Goal: Check status

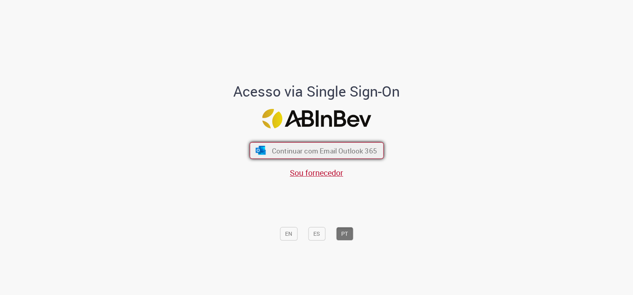
click at [305, 151] on span "Continuar com Email Outlook 365" at bounding box center [324, 150] width 105 height 9
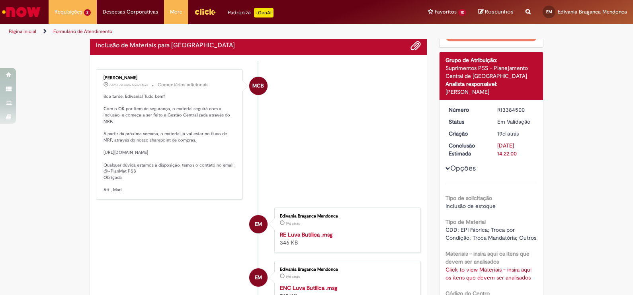
scroll to position [99, 0]
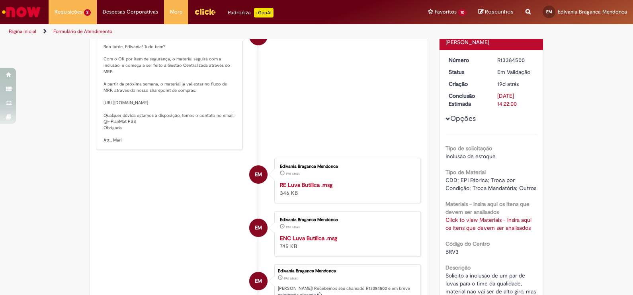
drag, startPoint x: 128, startPoint y: 84, endPoint x: 215, endPoint y: 153, distance: 111.6
click at [215, 144] on p "Boa tarde, Edivania! Tudo bem? Com o OK por item de segurança, o material segui…" at bounding box center [170, 94] width 133 height 100
drag, startPoint x: 215, startPoint y: 153, endPoint x: 207, endPoint y: 154, distance: 8.4
click at [207, 144] on p "Boa tarde, Edivania! Tudo bem? Com o OK por item de segurança, o material segui…" at bounding box center [170, 94] width 133 height 100
click at [173, 144] on p "Boa tarde, Edivania! Tudo bem? Com o OK por item de segurança, o material segui…" at bounding box center [170, 94] width 133 height 100
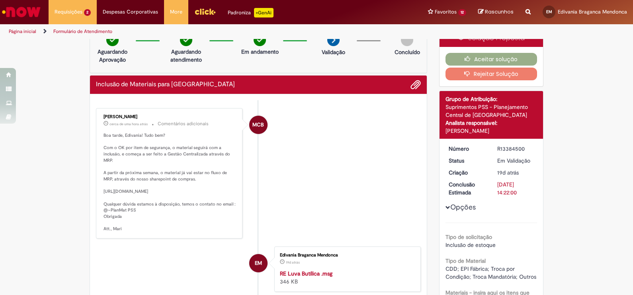
scroll to position [0, 0]
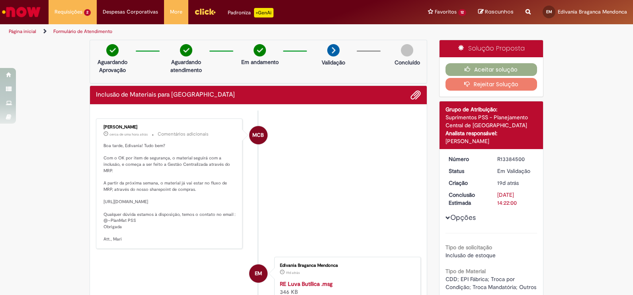
click at [181, 156] on p "Boa tarde, Edivania! Tudo bem? Com o OK por item de segurança, o material segui…" at bounding box center [170, 193] width 133 height 100
click at [382, 166] on li "MCB Mariane Cega Bianchessi cerca de uma hora atrás cerca de uma hora atrás Com…" at bounding box center [258, 184] width 325 height 131
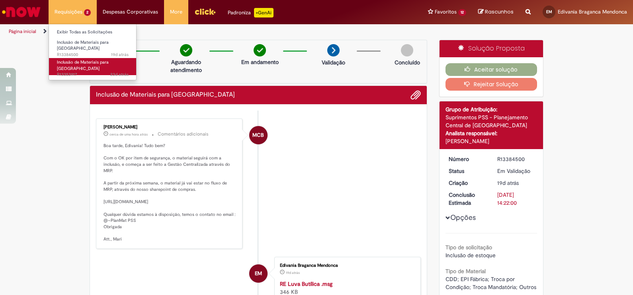
click at [84, 62] on link "Inclusão de Materiais para Estoques 23d atrás 23 dias atrás R13353917" at bounding box center [93, 66] width 88 height 17
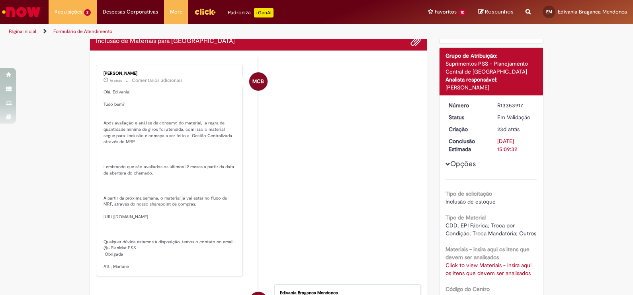
scroll to position [99, 0]
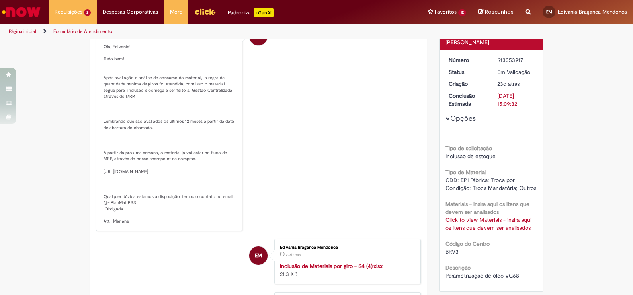
click at [476, 225] on link "Click to view Materiais - insira aqui os itens que devem ser analisados" at bounding box center [488, 224] width 86 height 15
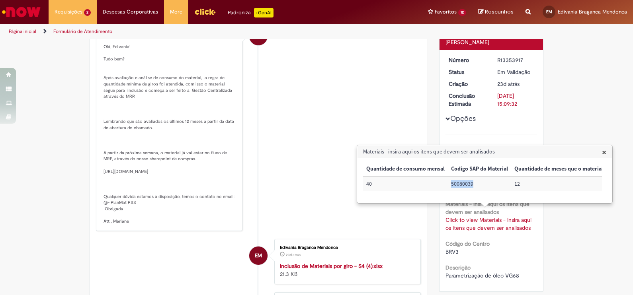
drag, startPoint x: 451, startPoint y: 184, endPoint x: 474, endPoint y: 185, distance: 22.3
click at [474, 185] on td "50080039" at bounding box center [479, 184] width 63 height 15
copy td "50080039"
click at [358, 120] on li "MCB Mariane Cega Bianchessi 7d atrás 7 dias atrás Comentários adicionais" at bounding box center [258, 126] width 325 height 212
click at [361, 119] on li "MCB Mariane Cega Bianchessi 7d atrás 7 dias atrás Comentários adicionais" at bounding box center [258, 126] width 325 height 212
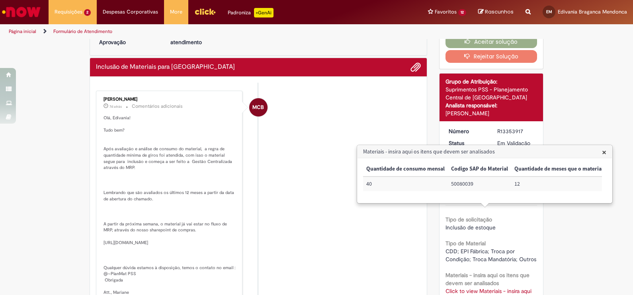
scroll to position [0, 0]
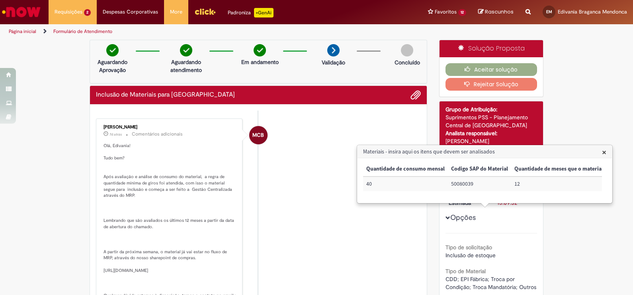
click at [604, 151] on span "×" at bounding box center [604, 152] width 4 height 11
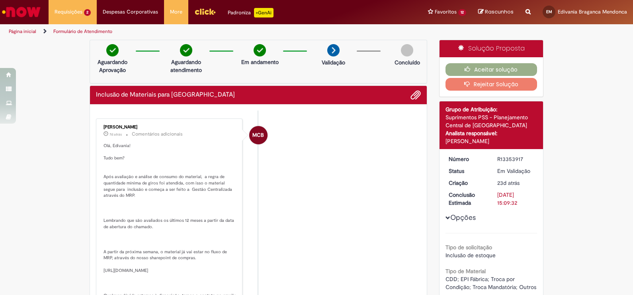
scroll to position [155, 0]
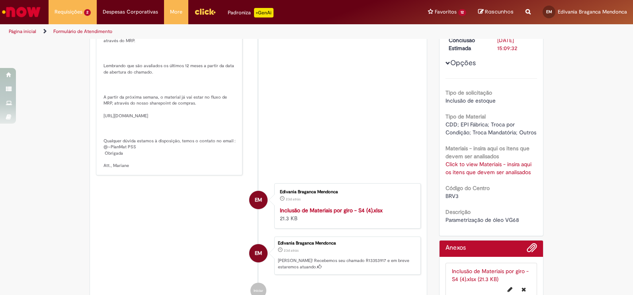
click at [397, 166] on li "MCB Mariane Cega Bianchessi 7d atrás 7 dias atrás Comentários adicionais" at bounding box center [258, 70] width 325 height 212
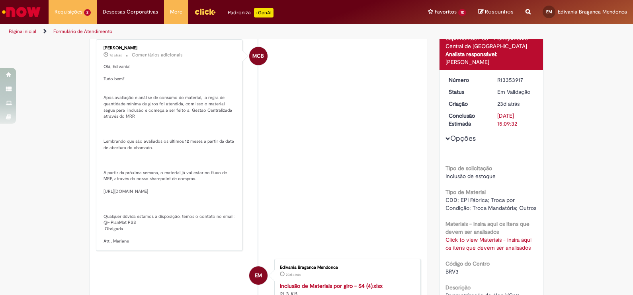
scroll to position [0, 0]
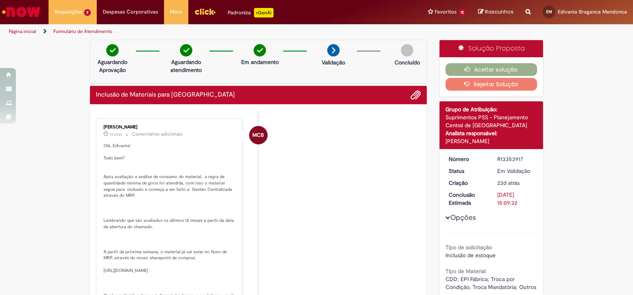
drag, startPoint x: 494, startPoint y: 156, endPoint x: 518, endPoint y: 158, distance: 23.5
click at [518, 158] on div "R13353917" at bounding box center [515, 159] width 37 height 8
copy div "R13353917"
drag, startPoint x: 149, startPoint y: 127, endPoint x: 95, endPoint y: 127, distance: 54.5
click at [98, 127] on div "Mariane Cega Bianchessi 7d atrás 7 dias atrás Comentários adicionais" at bounding box center [169, 224] width 142 height 207
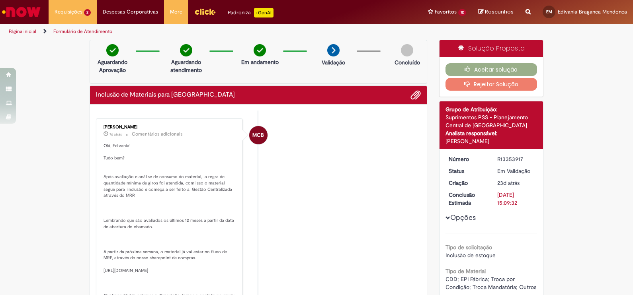
copy div "Mariane Cega Bianchessi"
drag, startPoint x: 494, startPoint y: 157, endPoint x: 521, endPoint y: 157, distance: 26.7
click at [521, 157] on div "R13353917" at bounding box center [515, 159] width 37 height 8
copy div "R13353917"
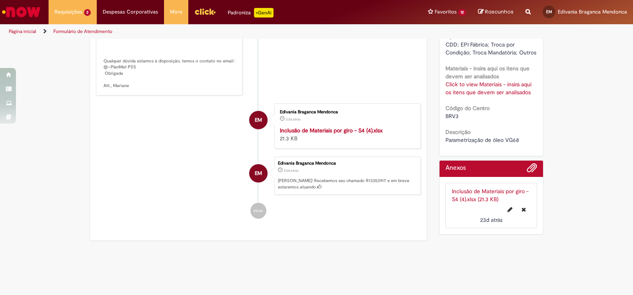
scroll to position [249, 0]
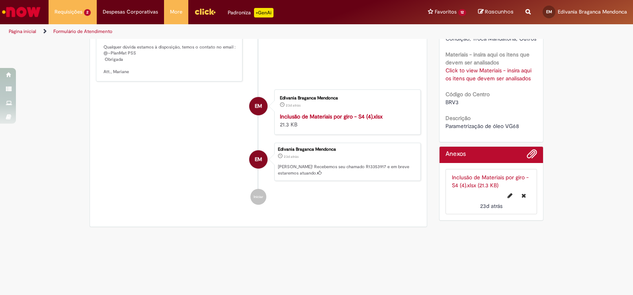
click at [481, 73] on div "Click to view Materiais - insira aqui os itens que devem ser analisados Click t…" at bounding box center [491, 74] width 92 height 16
click at [498, 80] on link "Click to view Materiais - insira aqui os itens que devem ser analisados" at bounding box center [488, 74] width 86 height 15
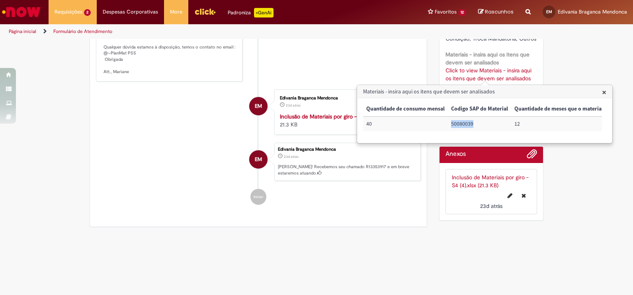
drag, startPoint x: 451, startPoint y: 124, endPoint x: 477, endPoint y: 123, distance: 25.9
click at [477, 123] on td "50080039" at bounding box center [479, 124] width 63 height 15
copy td "50080039"
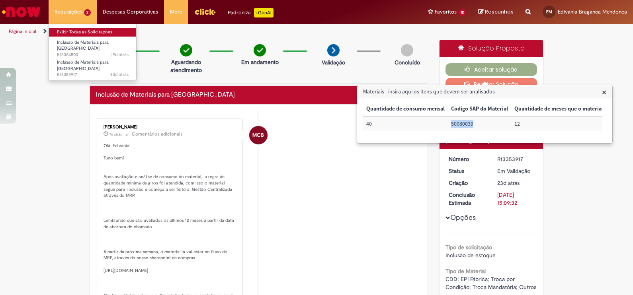
click at [91, 28] on link "Exibir Todas as Solicitações" at bounding box center [93, 32] width 88 height 9
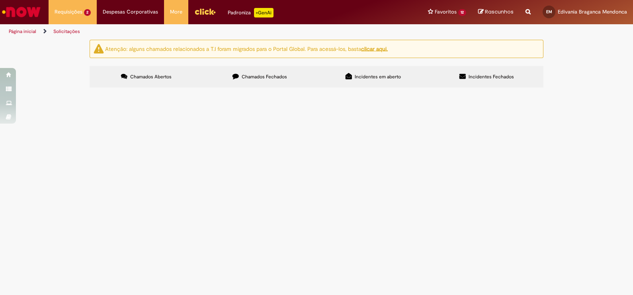
click at [259, 80] on label "Chamados Fechados" at bounding box center [259, 76] width 113 height 21
click at [36, 8] on img "Ir para a Homepage" at bounding box center [21, 12] width 41 height 16
